Goal: Check status: Check status

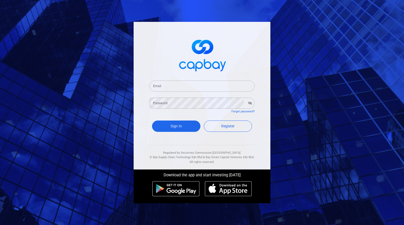
click at [171, 83] on input "Email" at bounding box center [201, 85] width 105 height 11
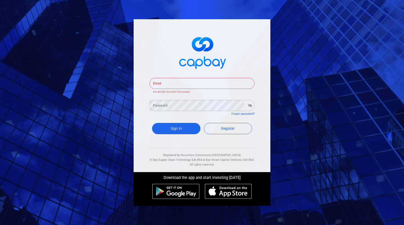
type input "[EMAIL_ADDRESS][DOMAIN_NAME]"
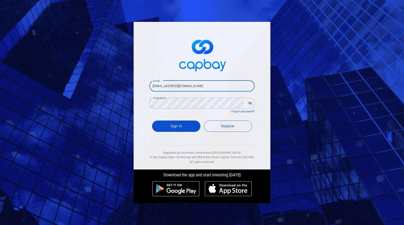
click at [187, 123] on button "Sign In" at bounding box center [176, 125] width 48 height 11
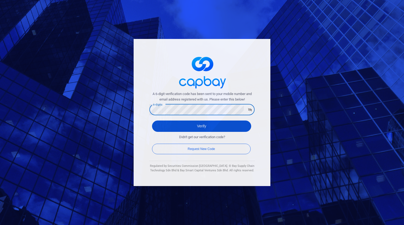
click at [167, 124] on button "Verify" at bounding box center [201, 125] width 99 height 11
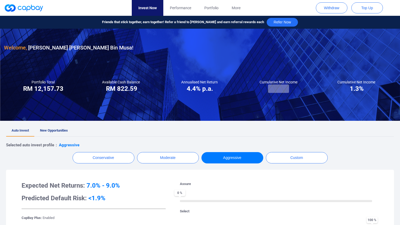
checkbox input "true"
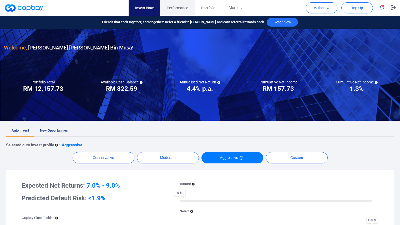
click at [172, 8] on span "Performance" at bounding box center [177, 8] width 21 height 6
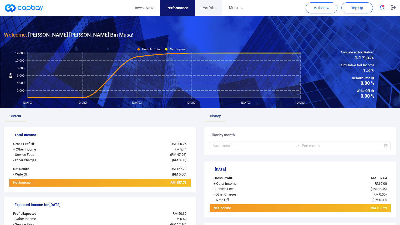
click at [210, 9] on span "Portfolio" at bounding box center [209, 8] width 14 height 6
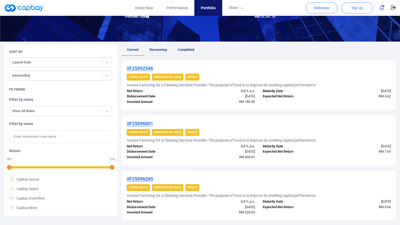
scroll to position [70, 0]
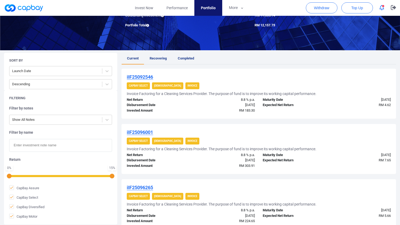
click at [190, 182] on div "iIF25096265 CapBay Select Shariah Invoice Invoice Factoring for a Cleaning Serv…" at bounding box center [259, 204] width 275 height 50
click at [161, 59] on span "Recovering" at bounding box center [158, 58] width 17 height 4
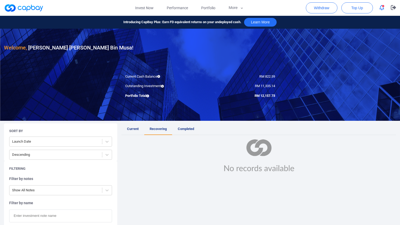
click at [192, 129] on span "Completed" at bounding box center [186, 129] width 16 height 4
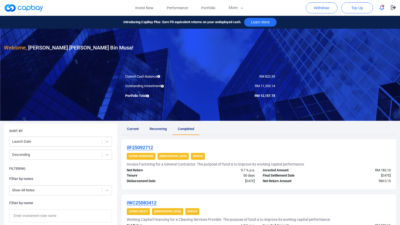
click at [135, 128] on span "Current" at bounding box center [133, 129] width 12 height 4
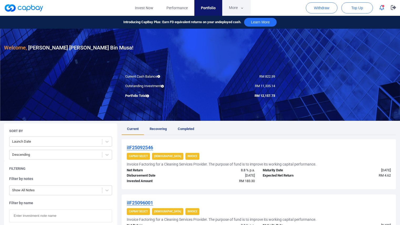
click at [237, 8] on button "More" at bounding box center [236, 8] width 28 height 16
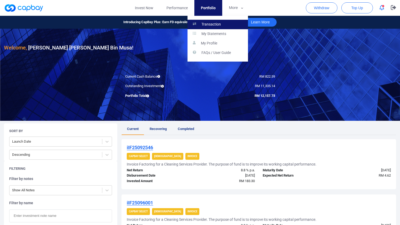
click at [224, 28] on link "Transaction" at bounding box center [218, 24] width 61 height 9
